Goal: Feedback & Contribution: Submit feedback/report problem

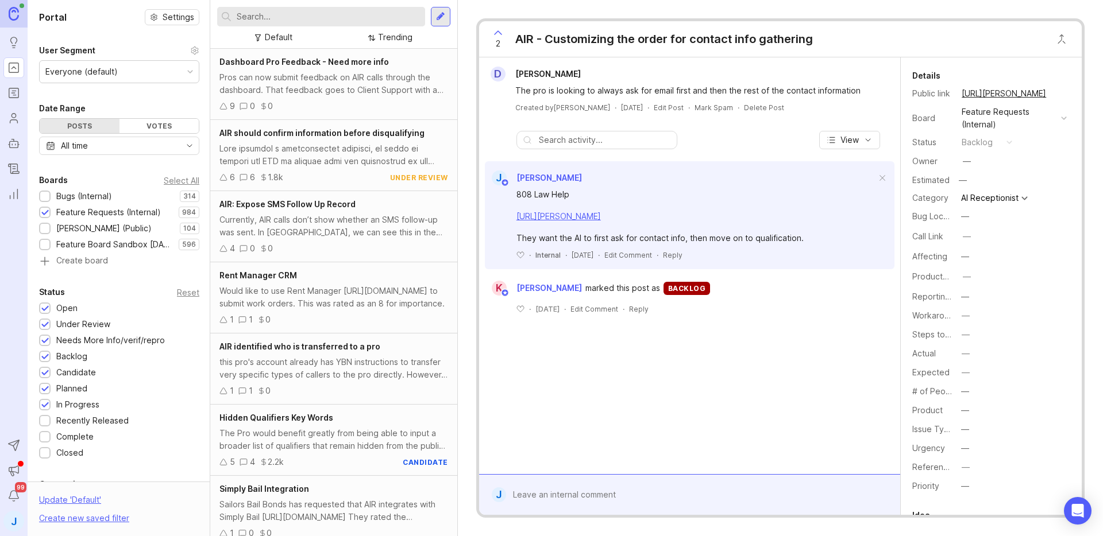
click at [604, 481] on form "J" at bounding box center [689, 494] width 421 height 41
click at [605, 488] on div at bounding box center [698, 495] width 384 height 22
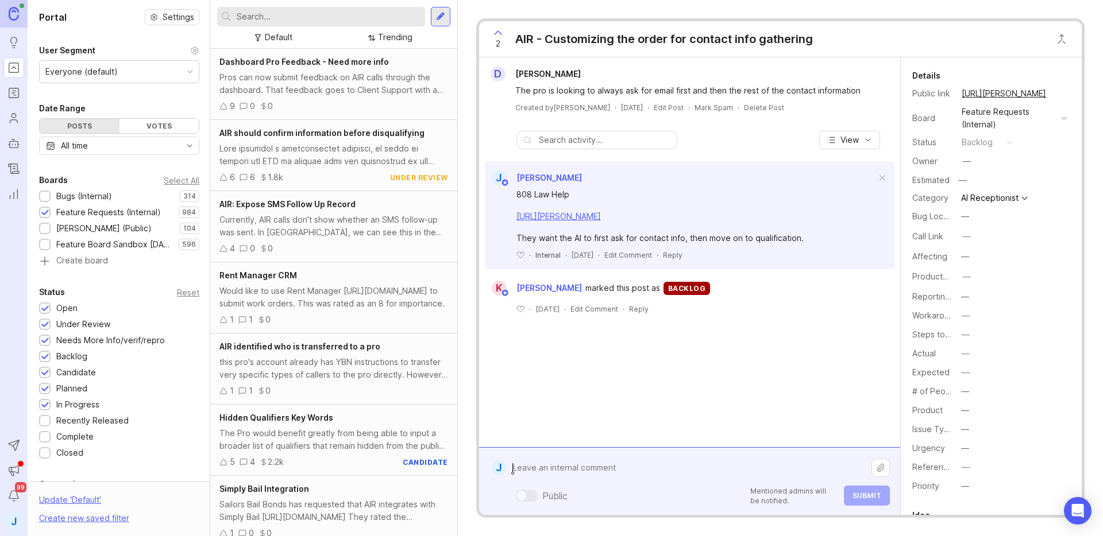
click at [608, 470] on textarea at bounding box center [688, 468] width 365 height 22
paste textarea "[PERSON_NAME] PLLC"
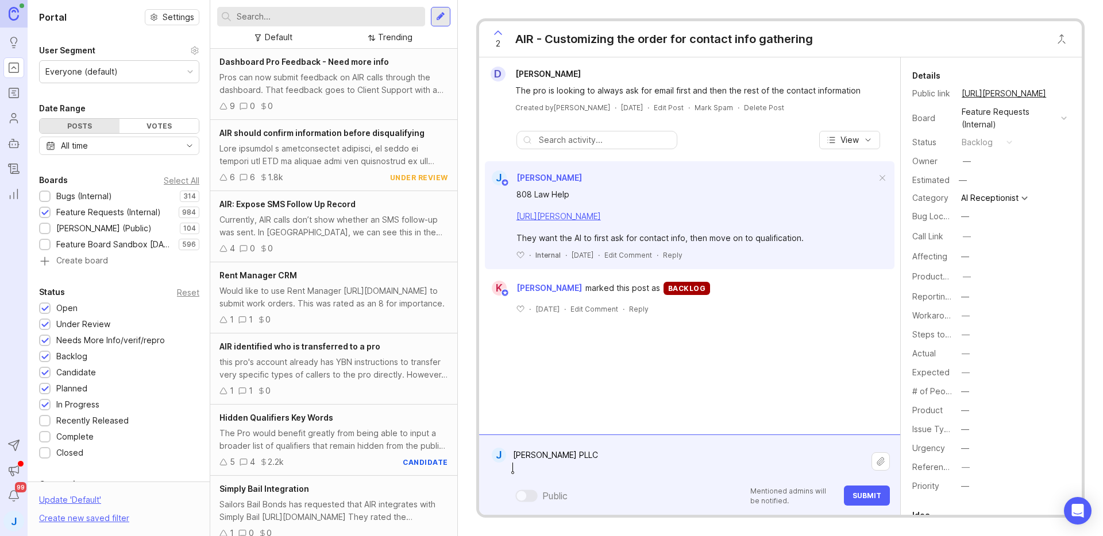
paste textarea "[URL][PERSON_NAME]"
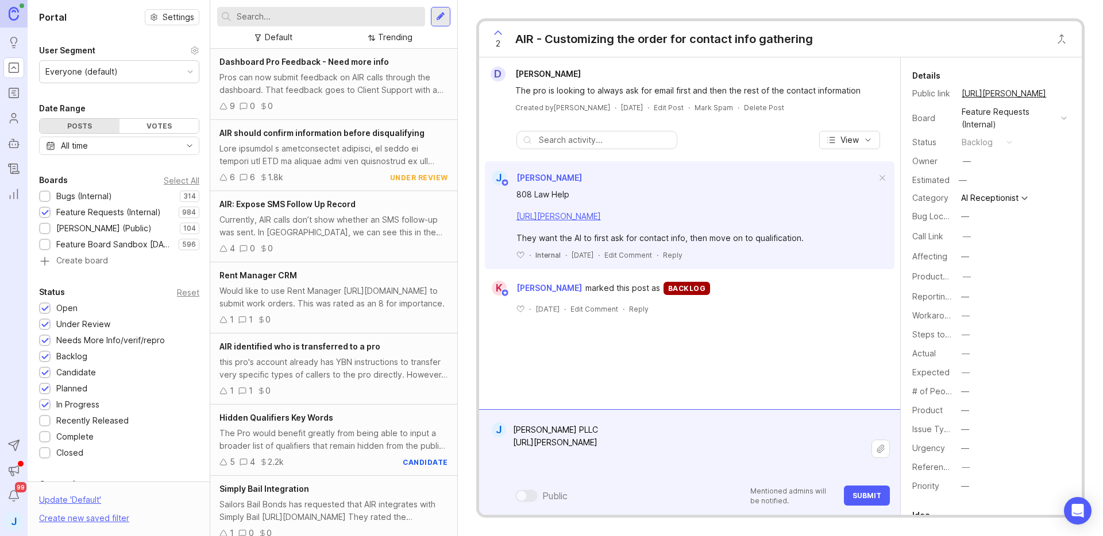
click at [748, 232] on div "They want the AI to first ask for contact info, then move on to qualification." at bounding box center [696, 238] width 360 height 13
copy div "They want the AI to first ask for contact info, then move on to qualification."
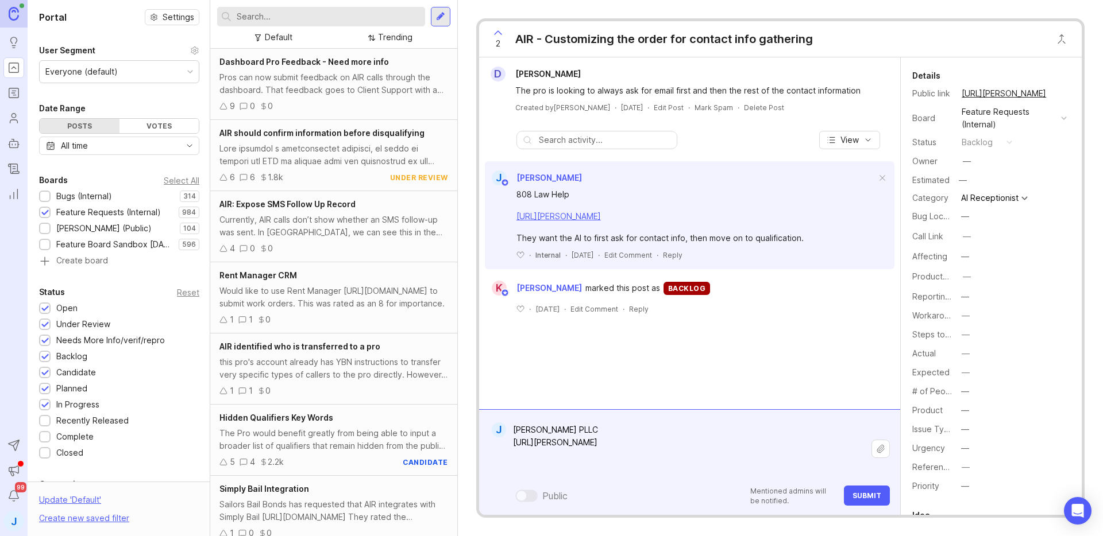
click at [592, 472] on textarea "[PERSON_NAME] PLLC [URL][PERSON_NAME]" at bounding box center [688, 449] width 365 height 60
paste textarea "They want the AI to first ask for contact info, then move on to qualification."
type textarea "[PERSON_NAME] PLLC [URL][PERSON_NAME] They want the AI to first ask for contact…"
click at [868, 500] on span "Submit" at bounding box center [866, 496] width 29 height 9
